Goal: Information Seeking & Learning: Learn about a topic

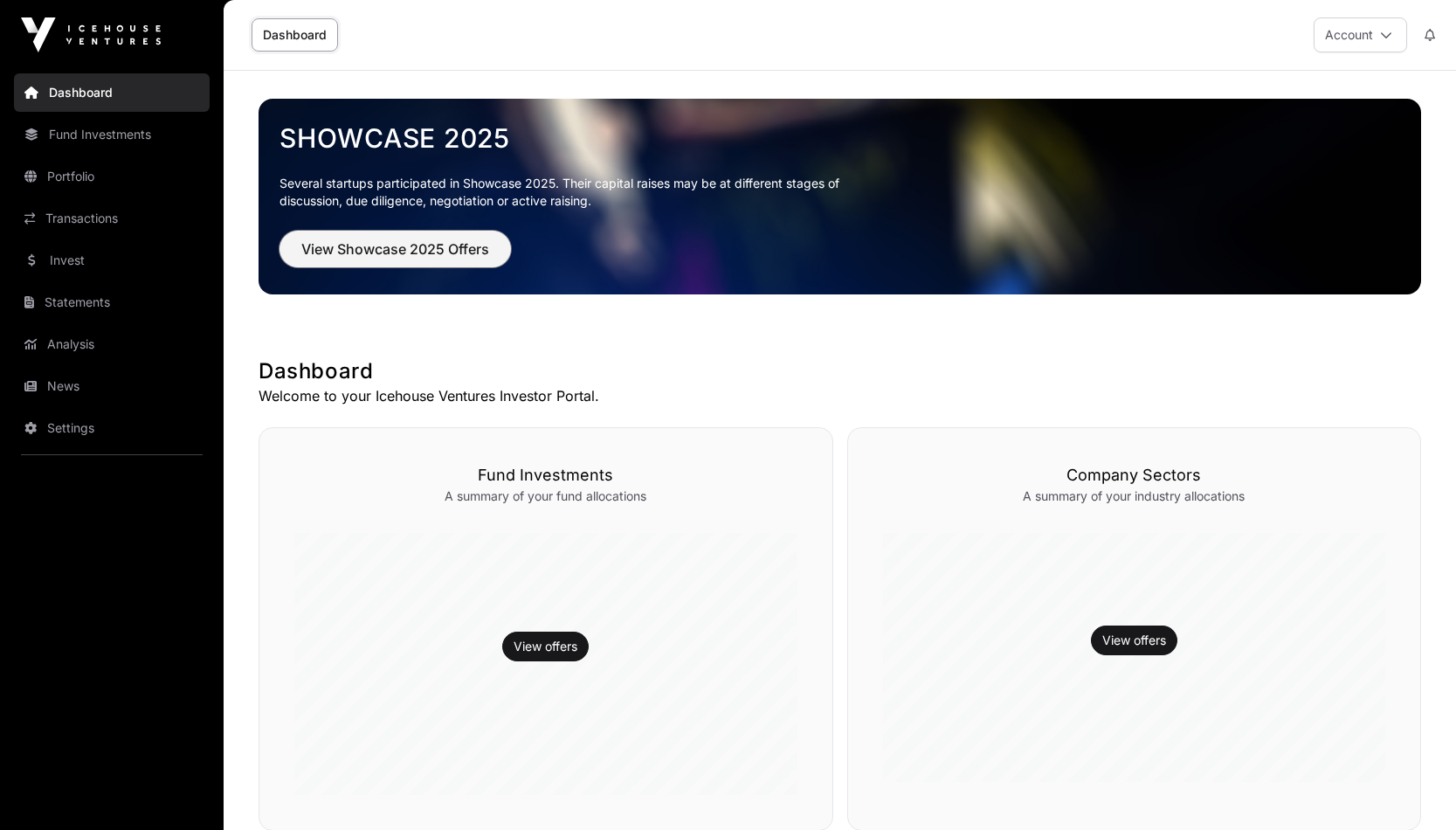
click at [384, 247] on span "View Showcase 2025 Offers" at bounding box center [395, 249] width 188 height 21
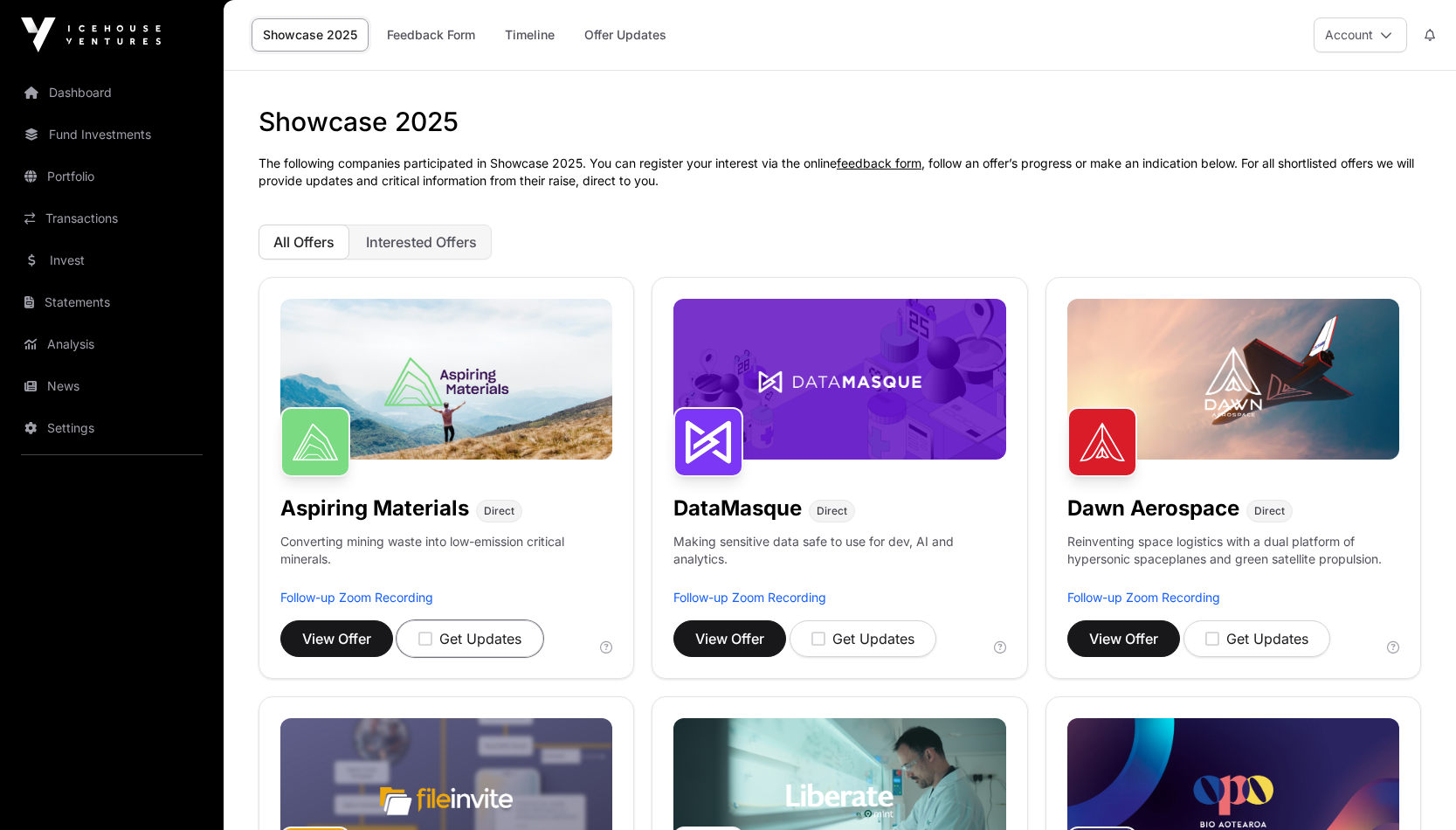
click at [431, 638] on icon "button" at bounding box center [425, 639] width 14 height 16
click at [429, 641] on icon "button" at bounding box center [425, 639] width 14 height 16
click at [361, 635] on span "View Offer" at bounding box center [336, 639] width 69 height 21
click at [397, 258] on button "Interested Offers" at bounding box center [421, 243] width 140 height 35
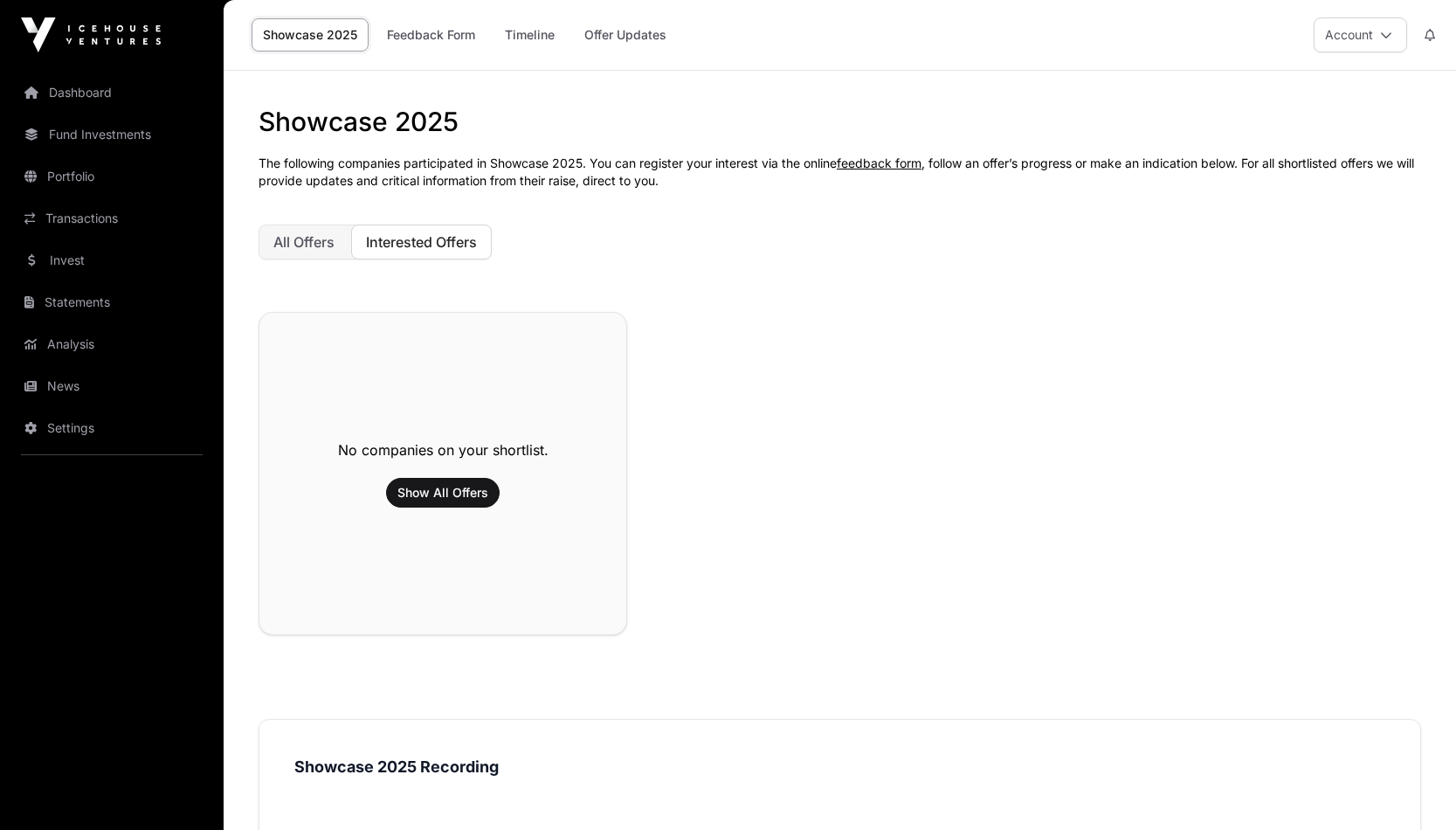
click at [297, 237] on span "All Offers" at bounding box center [304, 242] width 61 height 18
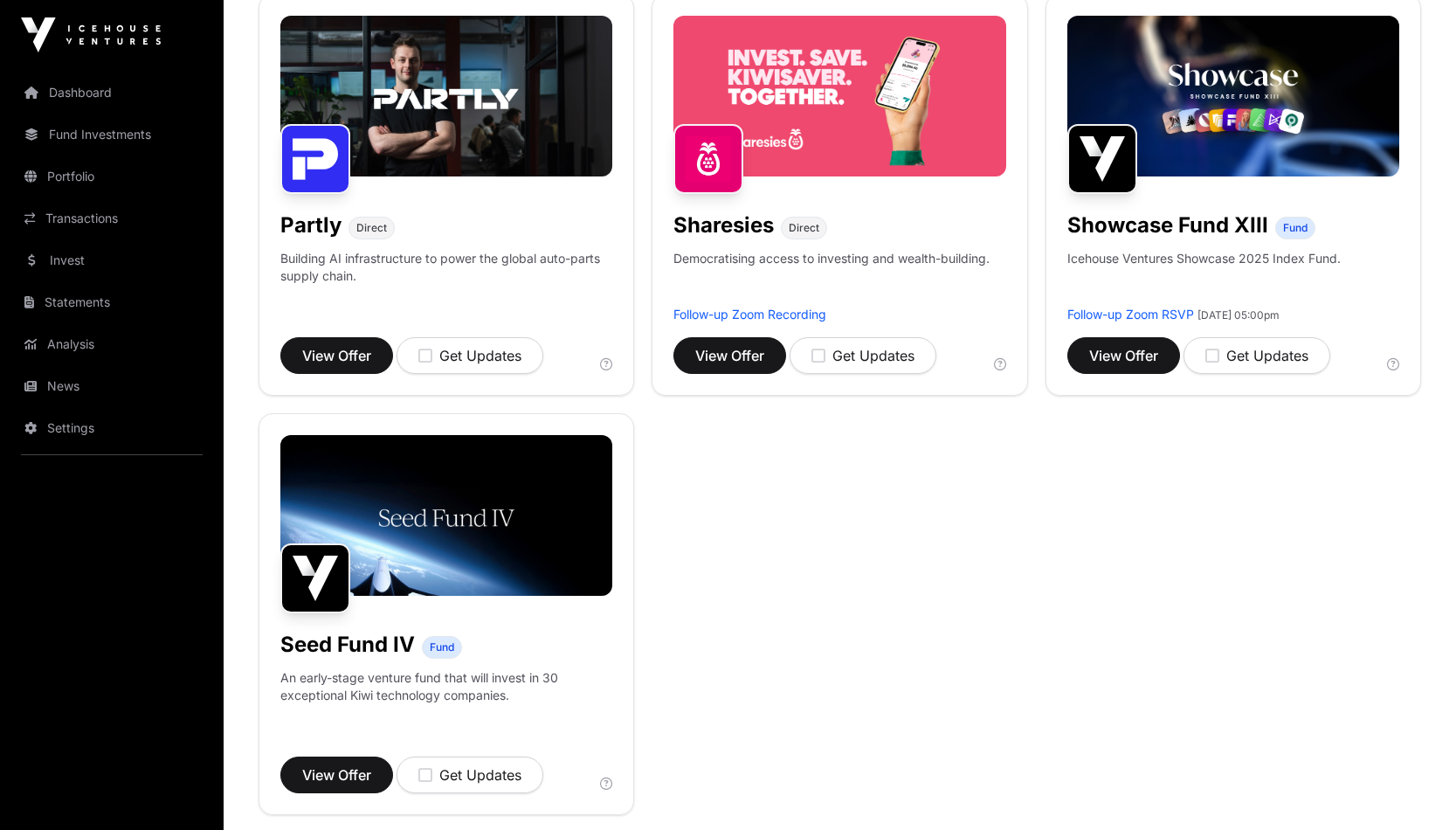
scroll to position [1134, 0]
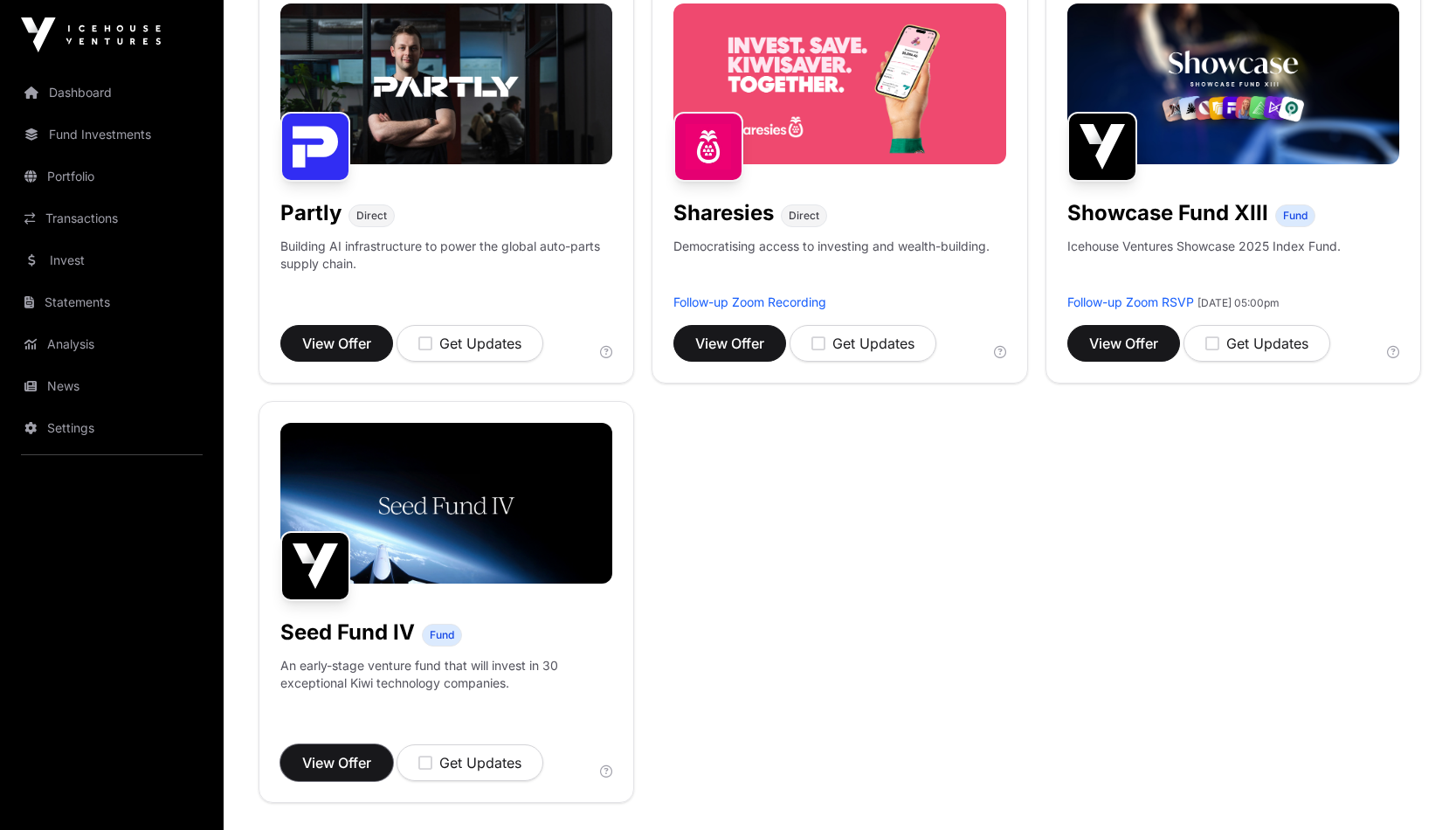
click at [354, 760] on span "View Offer" at bounding box center [336, 762] width 69 height 21
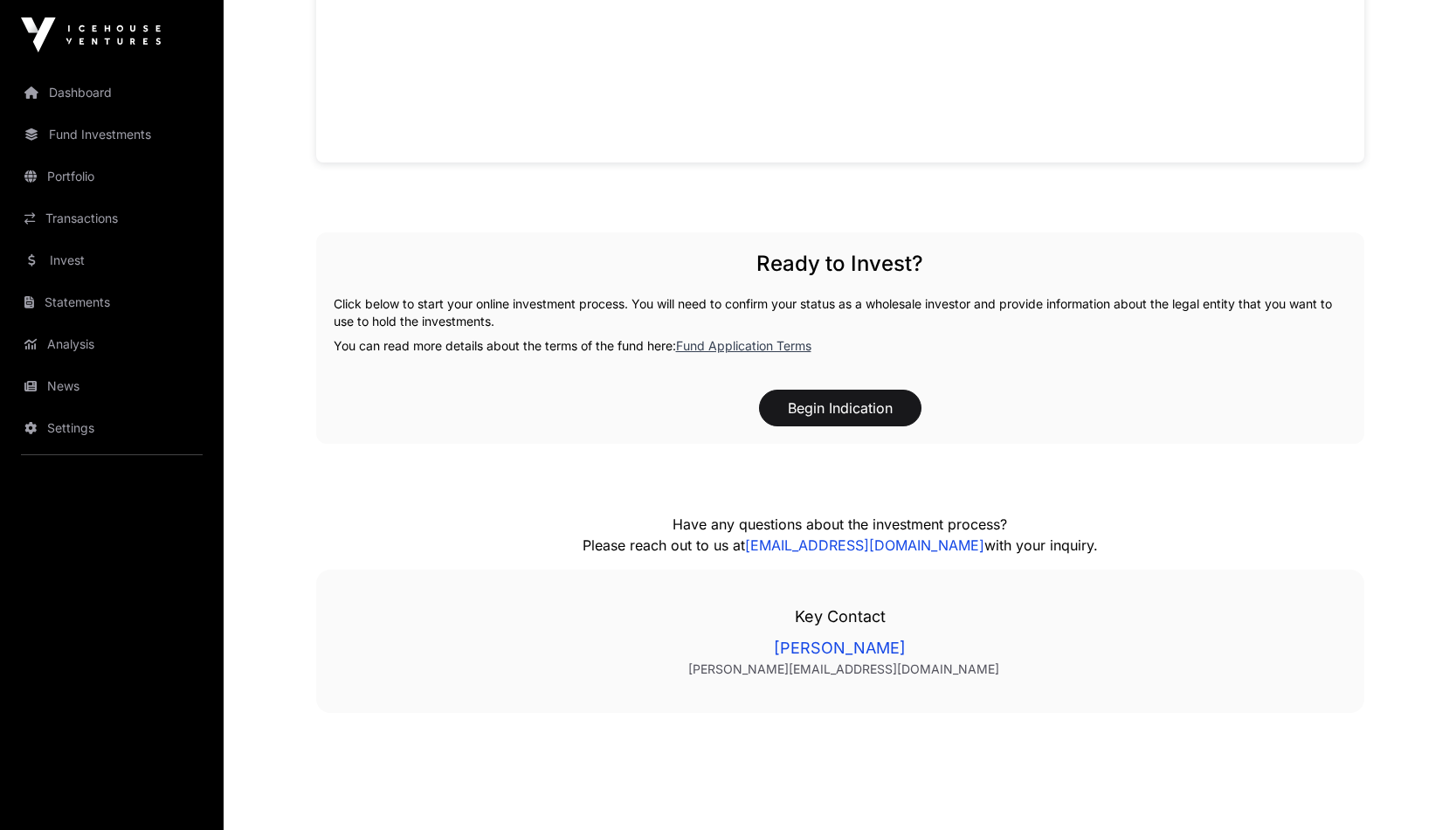
scroll to position [1757, 0]
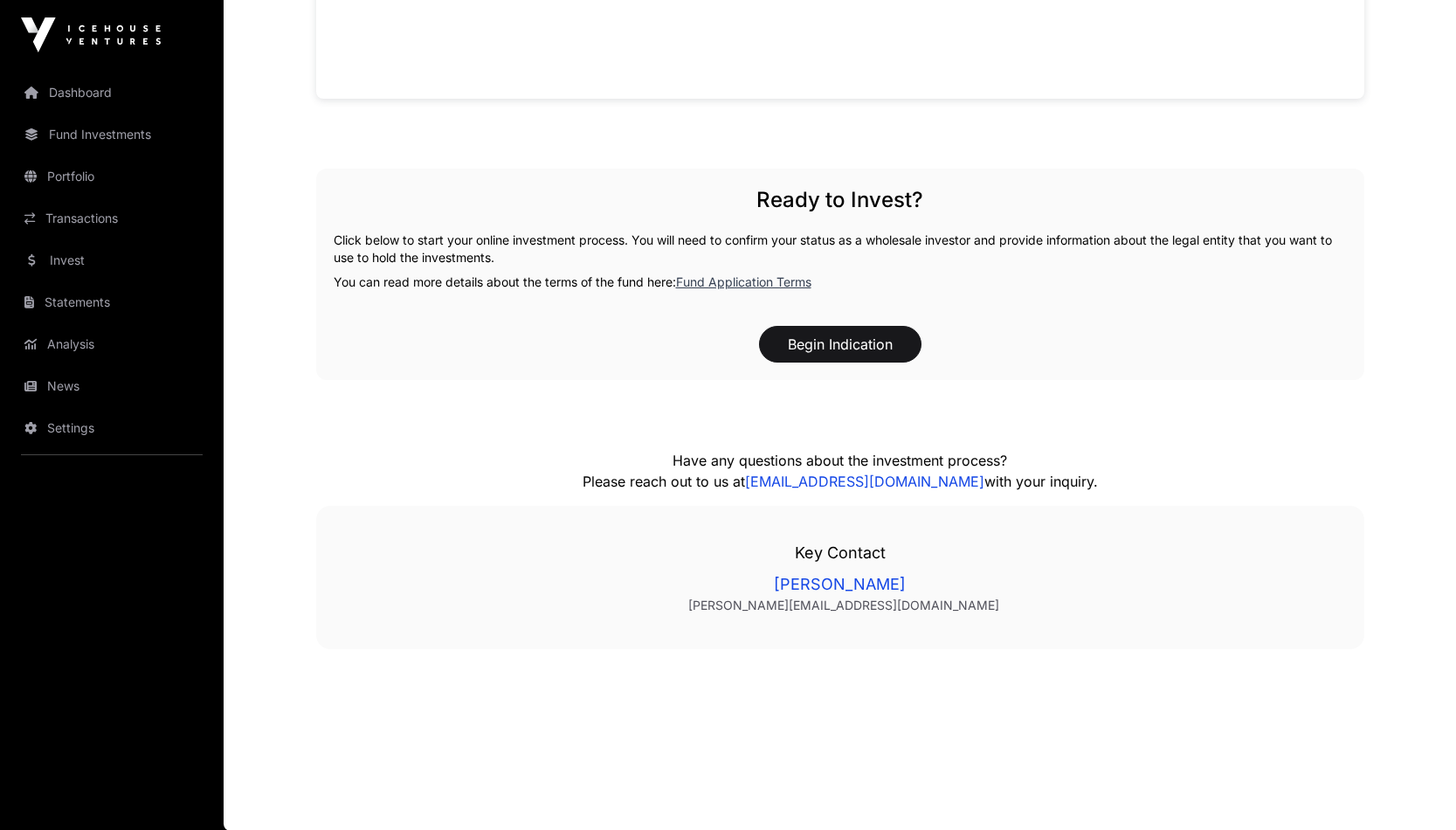
click at [98, 143] on link "Fund Investments" at bounding box center [111, 134] width 196 height 38
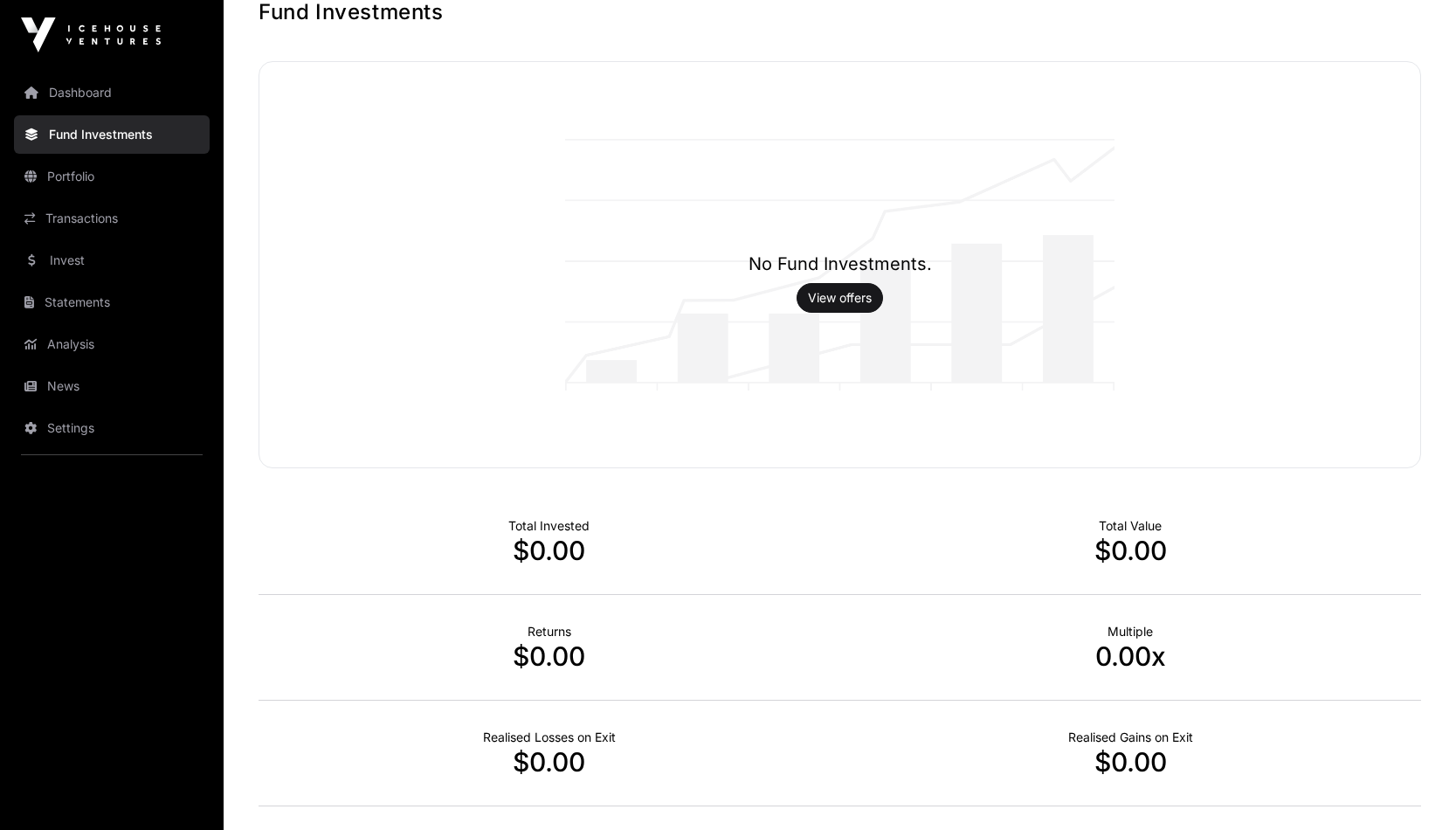
scroll to position [231, 0]
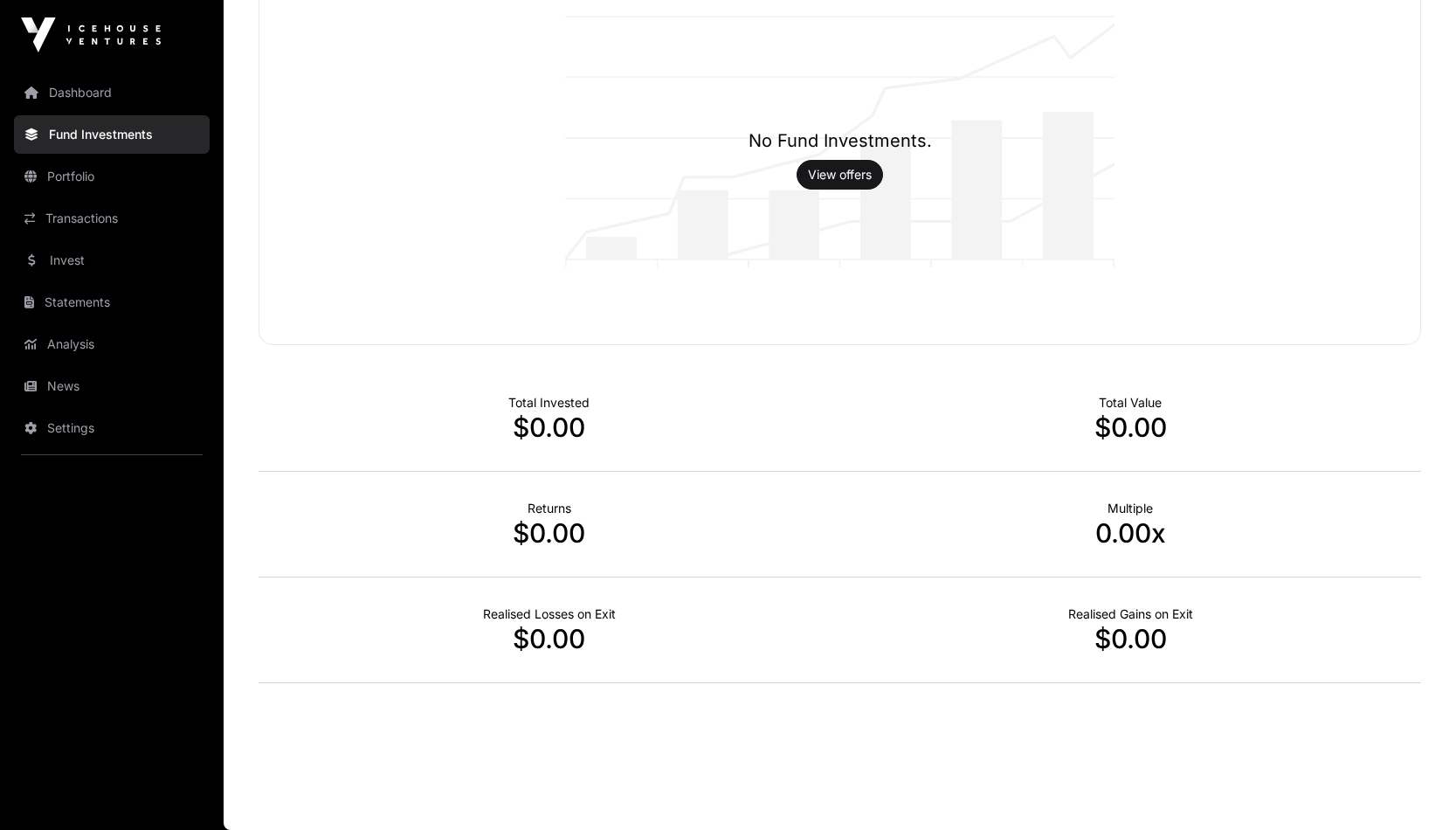
click at [70, 260] on link "Invest" at bounding box center [111, 259] width 196 height 38
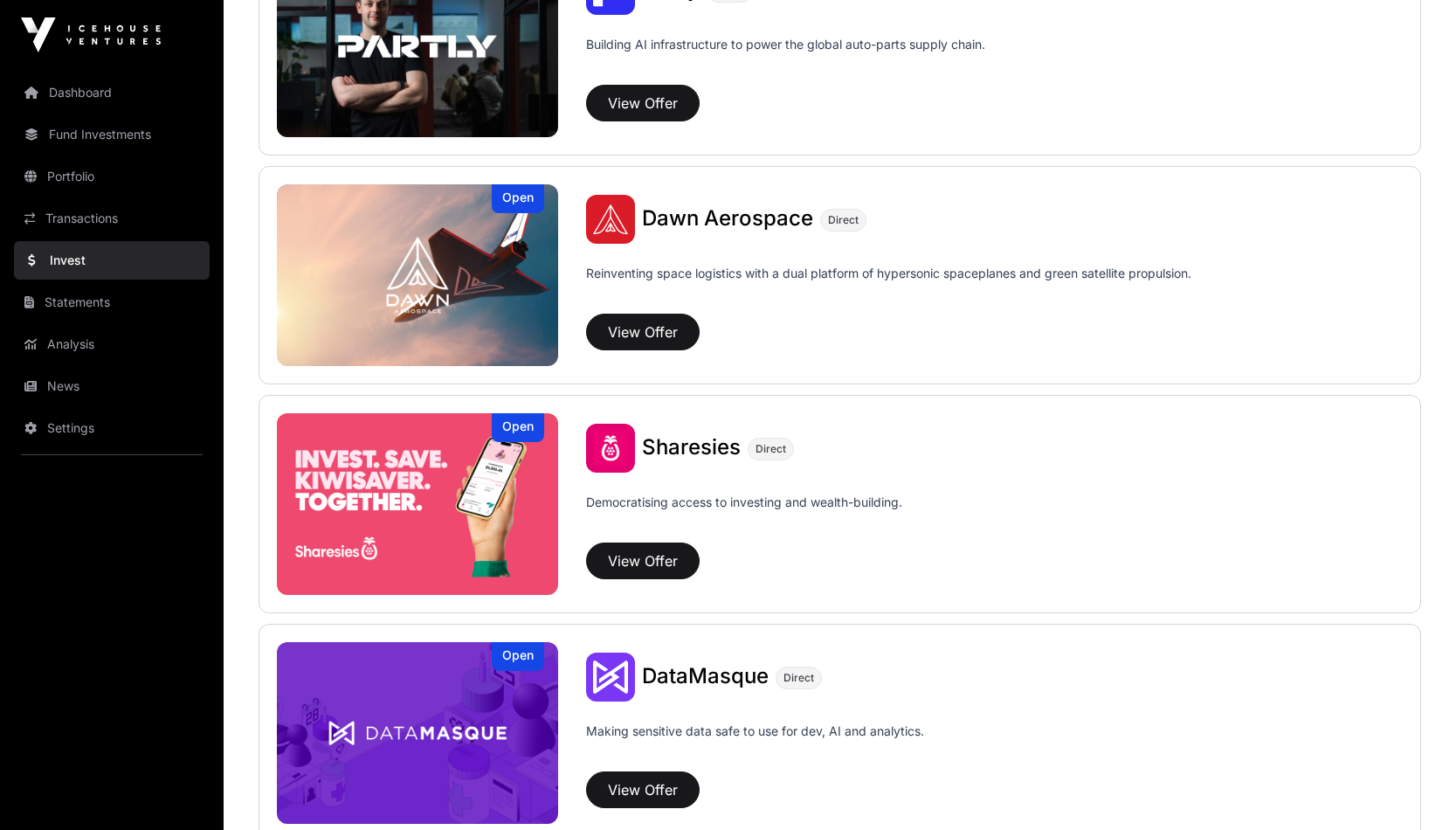
scroll to position [1912, 0]
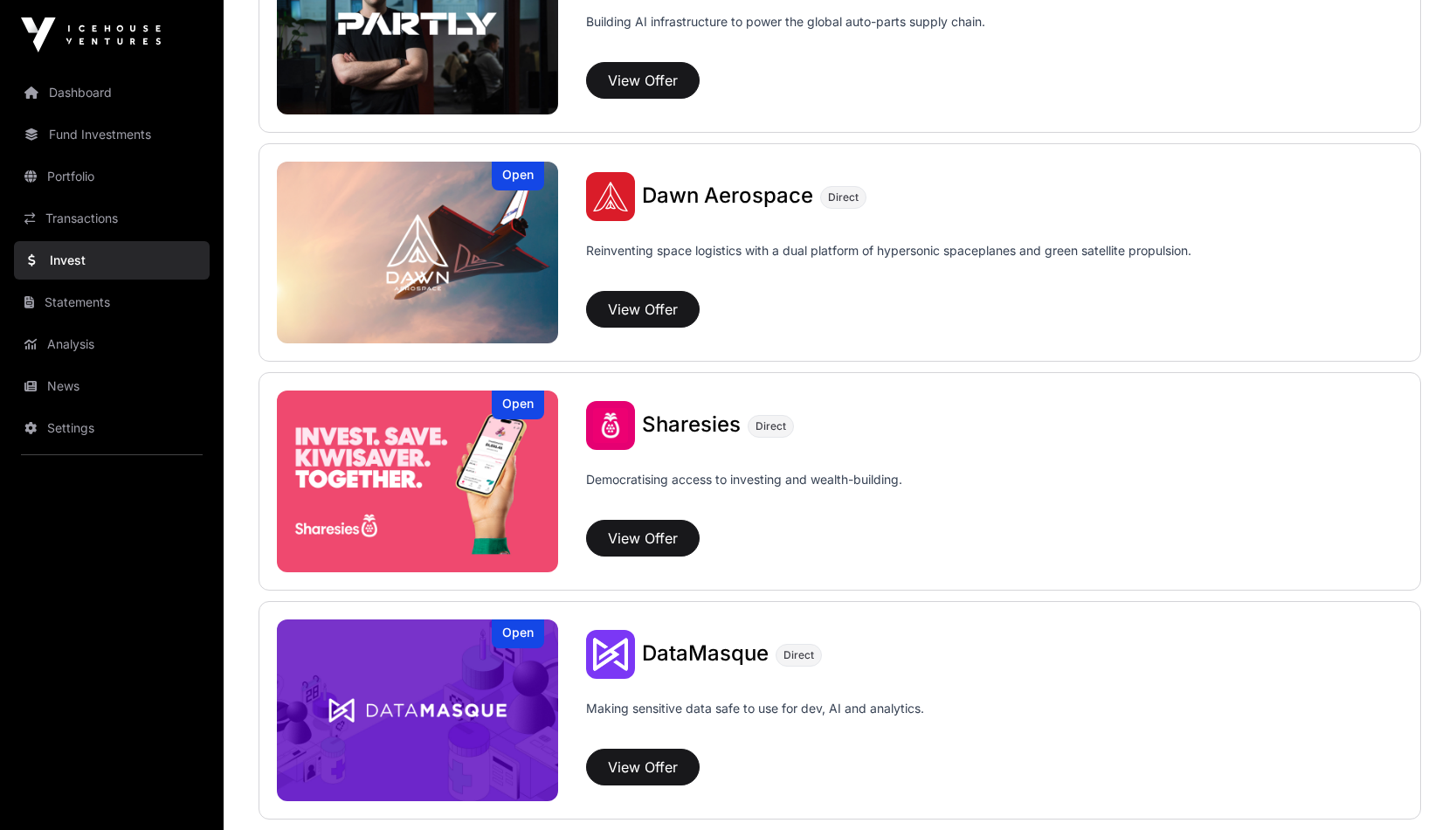
click at [98, 389] on link "News" at bounding box center [111, 386] width 196 height 38
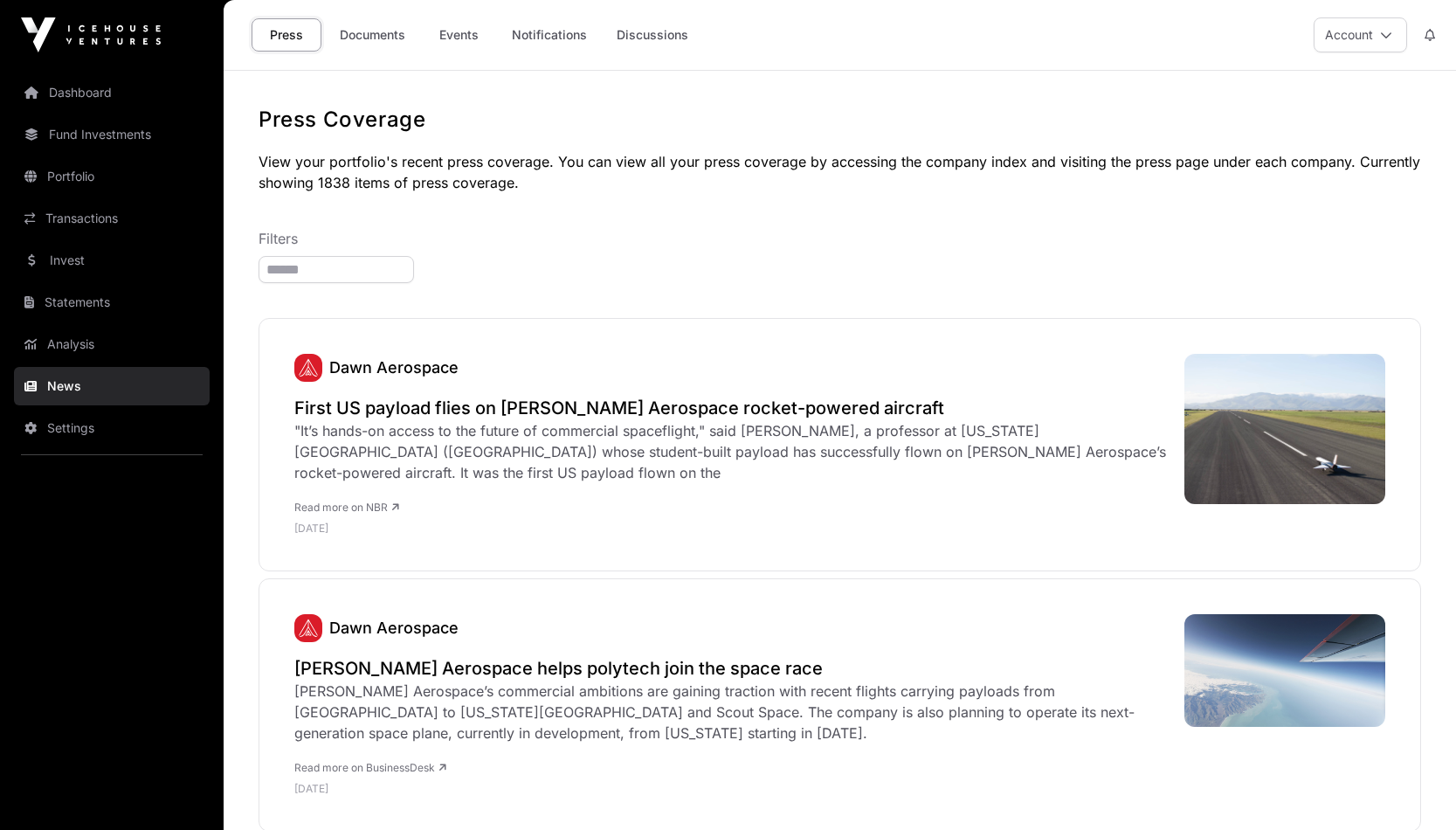
click at [71, 99] on link "Dashboard" at bounding box center [111, 92] width 196 height 38
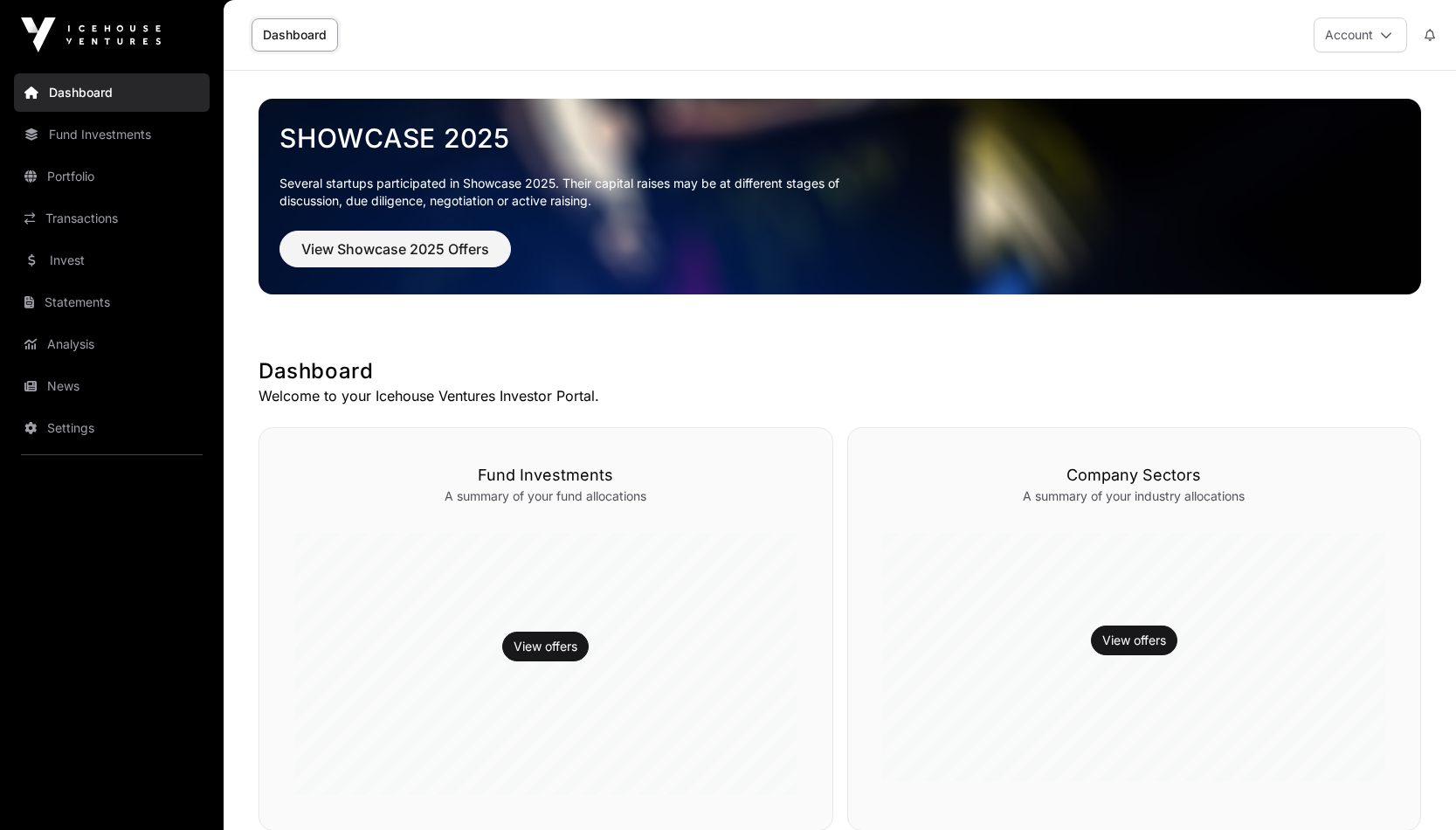
click at [401, 79] on div "Showcase 2025 Several startups participated in Showcase 2025. Their capital rai…" at bounding box center [839, 196] width 1162 height 252
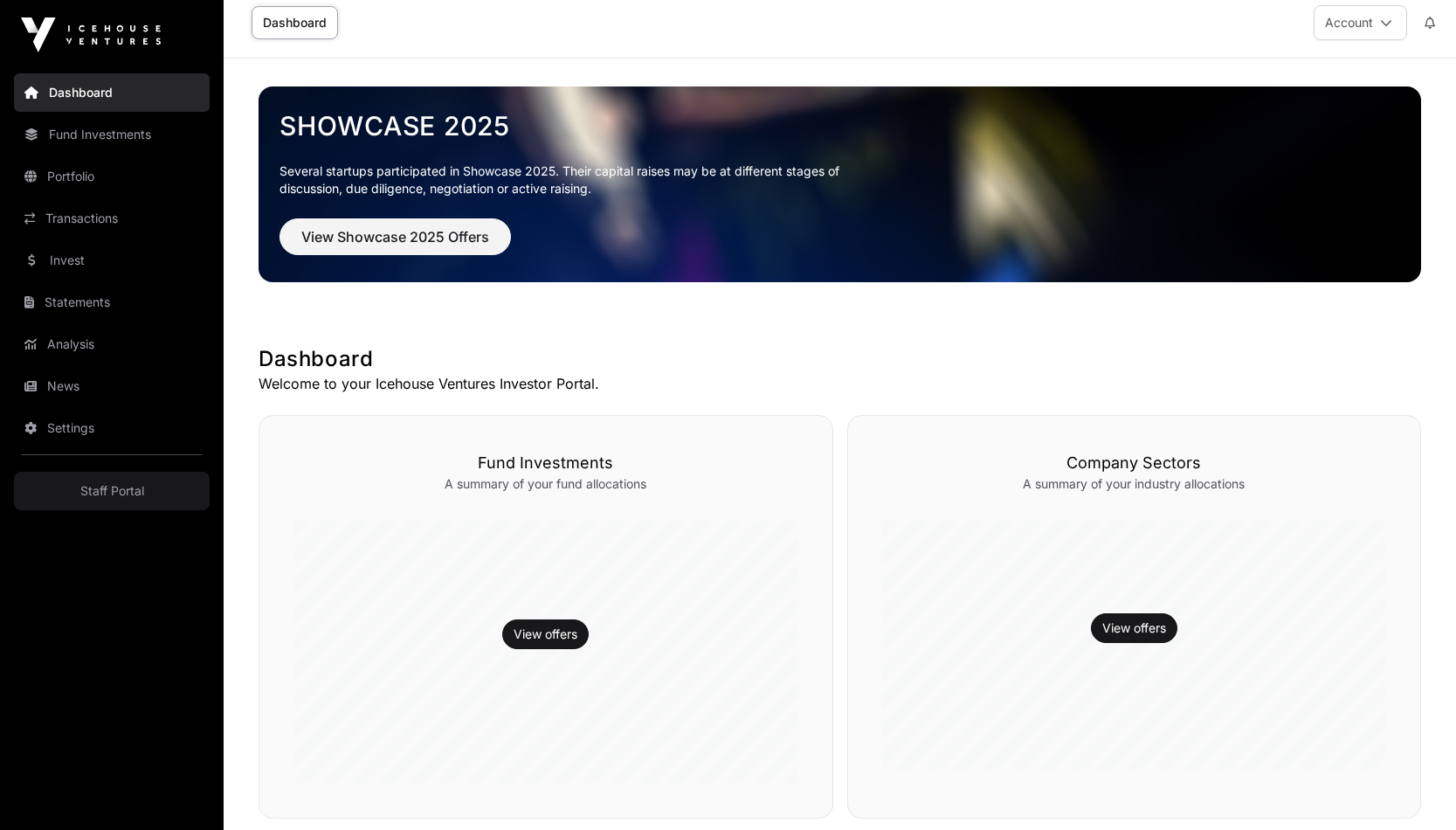
scroll to position [8, 0]
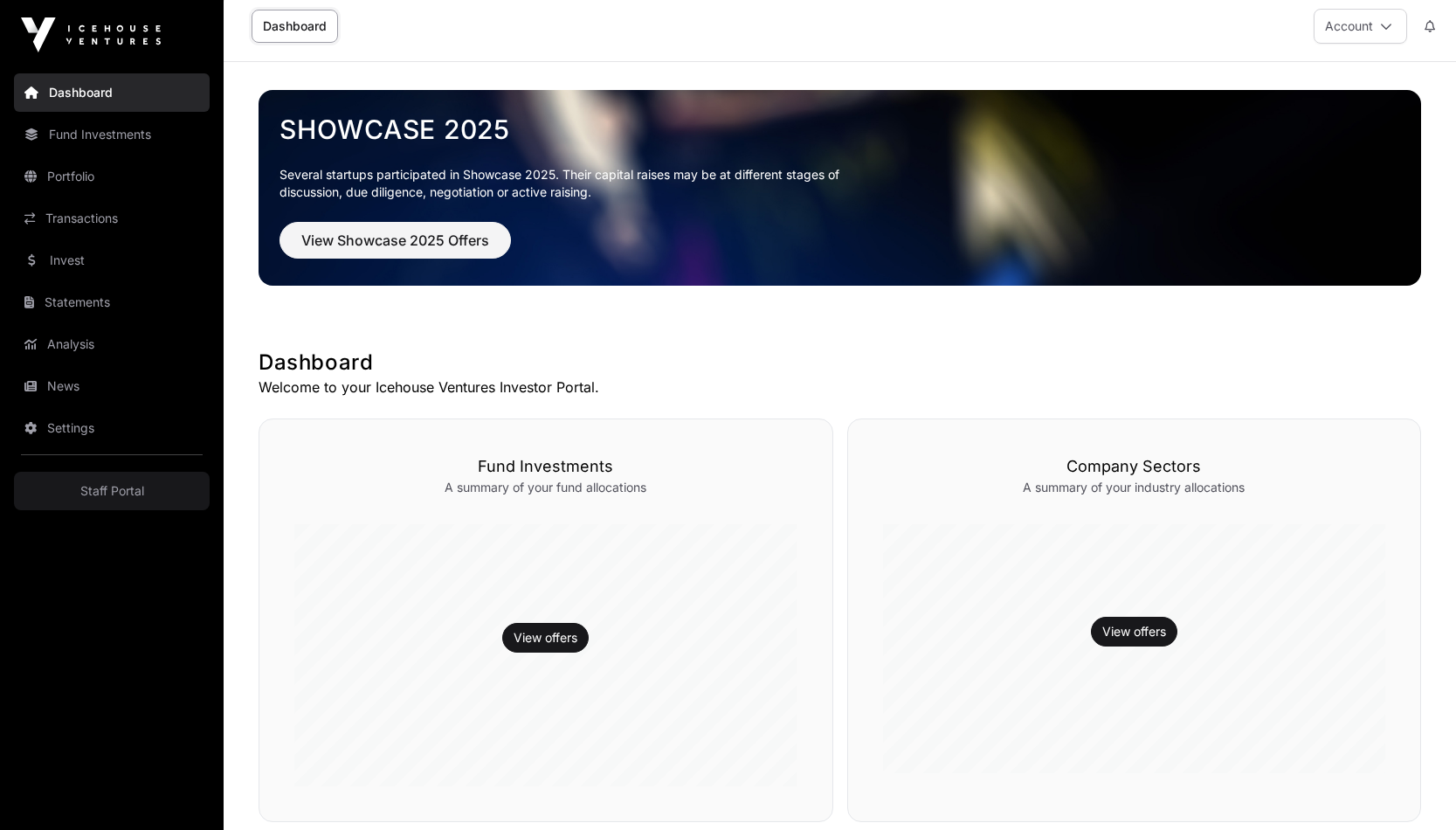
click at [125, 494] on link "Staff Portal" at bounding box center [111, 490] width 196 height 38
